Goal: Transaction & Acquisition: Subscribe to service/newsletter

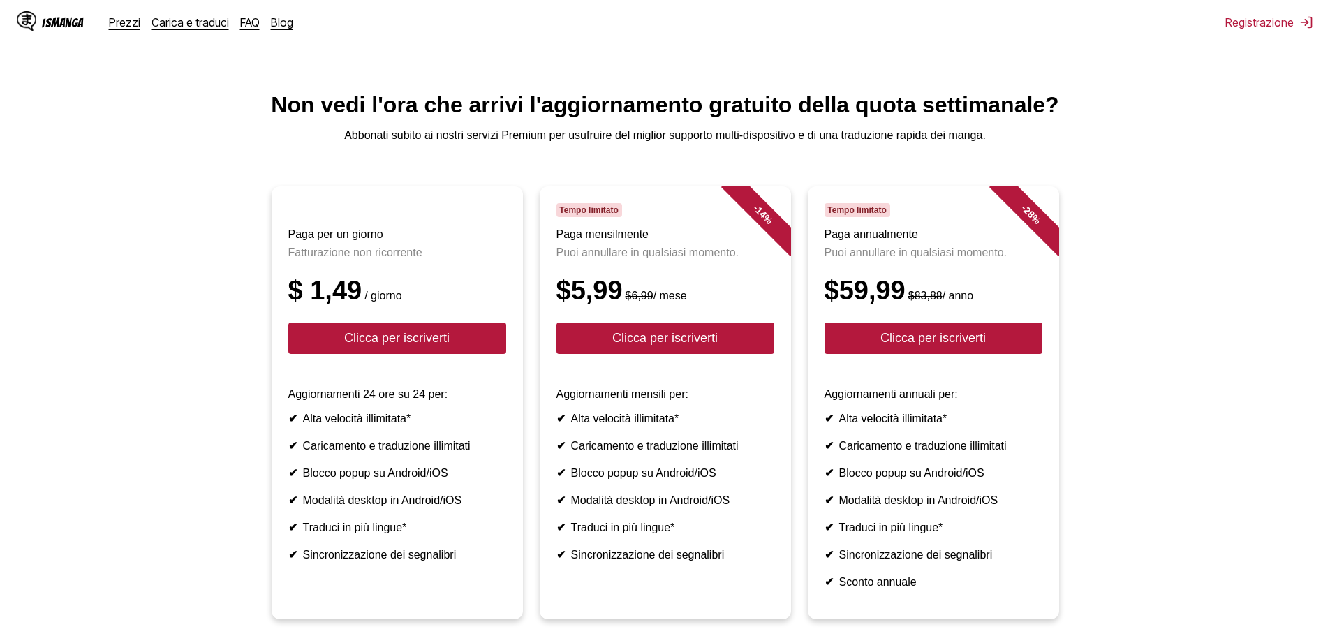
click at [1178, 282] on ul "Paga per un giorno Fatturazione non ricorrente $ 1,49 / giorno Clicca per iscri…" at bounding box center [664, 411] width 1307 height 450
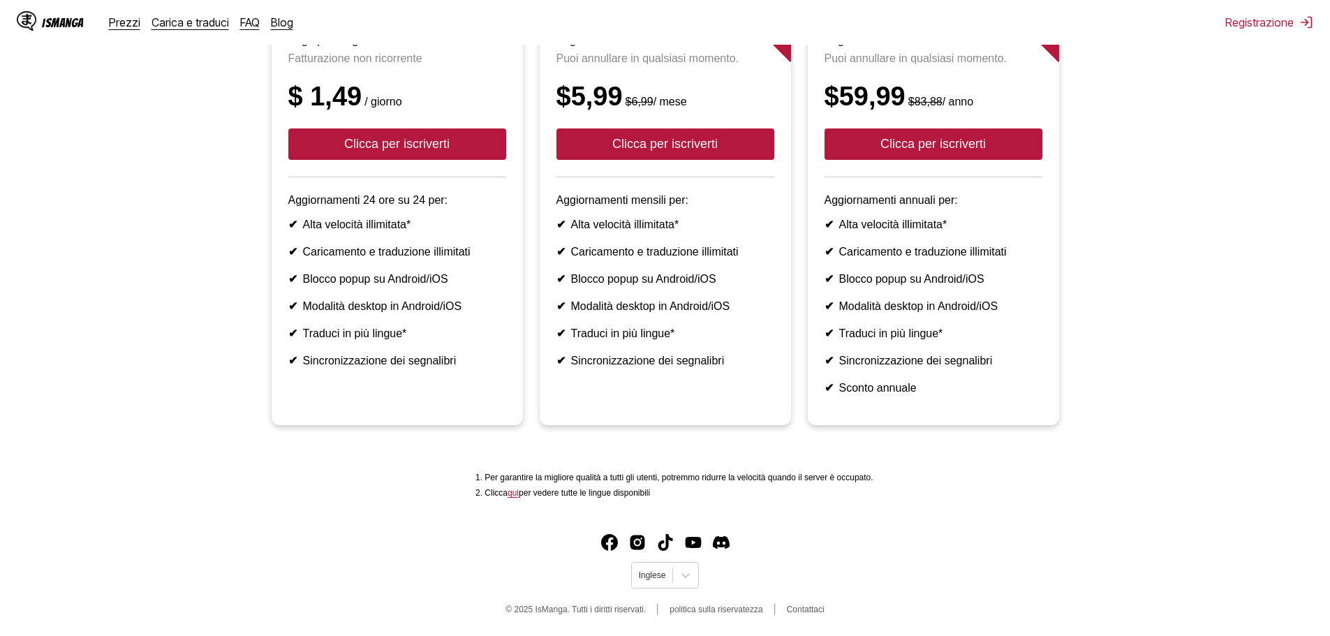
scroll to position [225, 0]
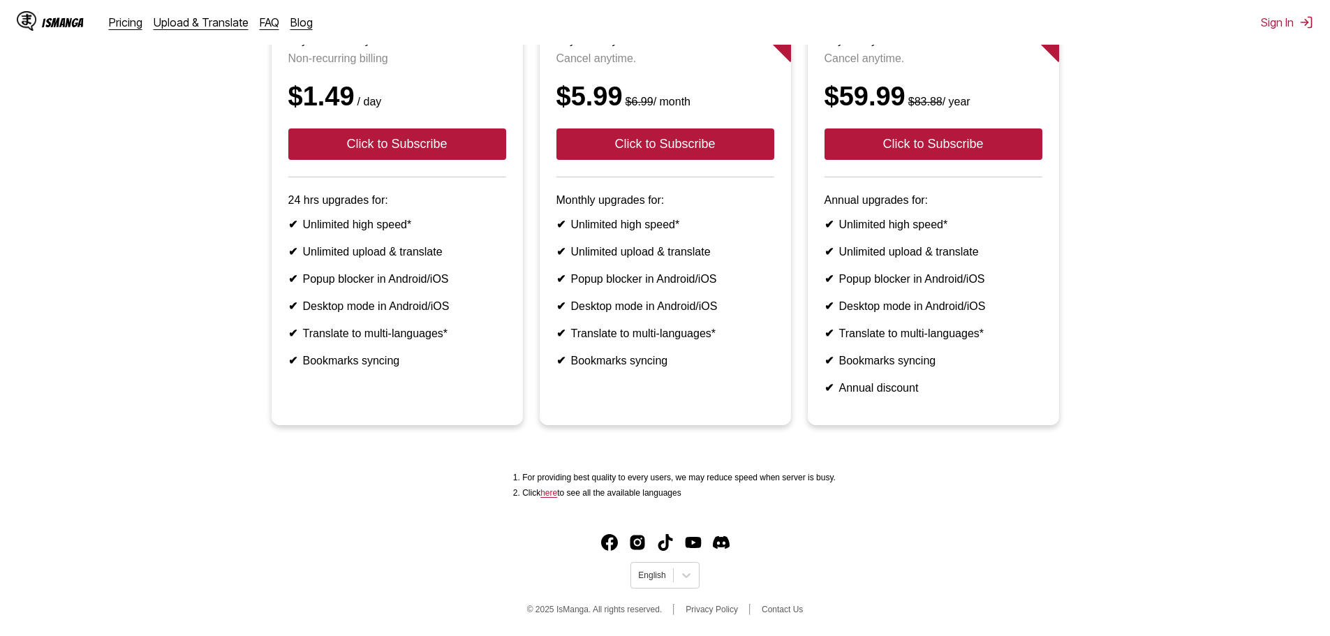
click at [1232, 237] on ul "Pay for One Day Non-recurring billing $1.49 / day Click to Subscribe 24 hrs upg…" at bounding box center [664, 217] width 1307 height 450
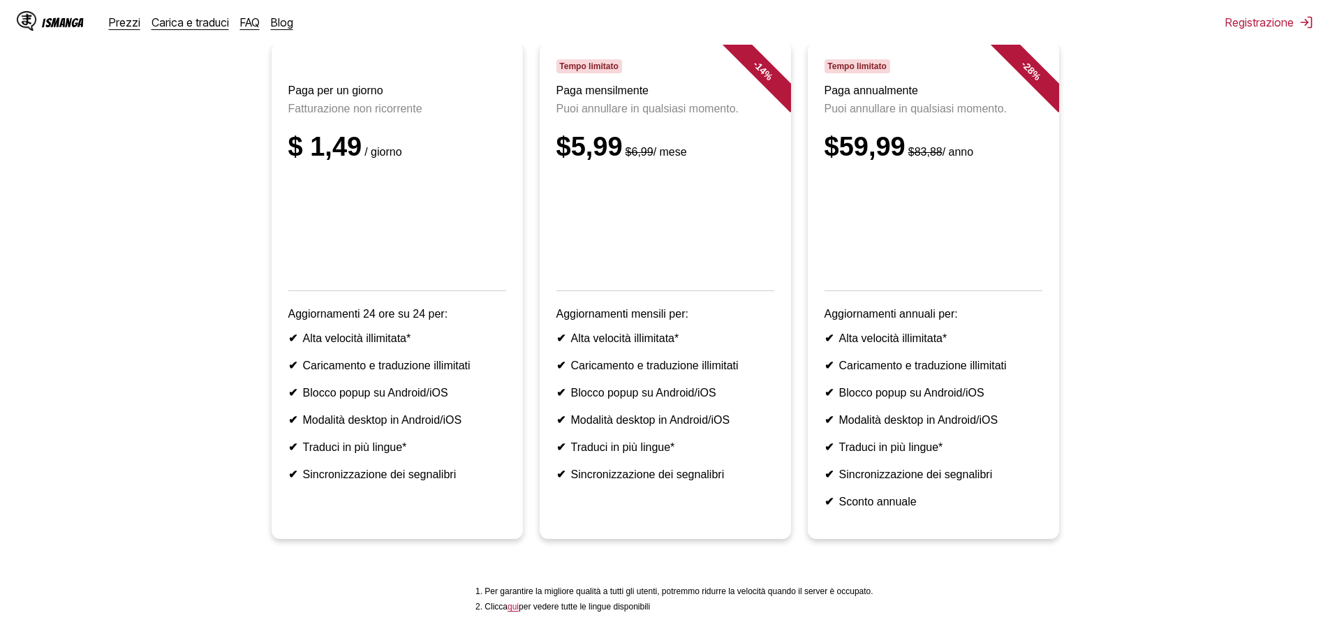
scroll to position [140, 0]
